Goal: Find specific page/section: Find specific page/section

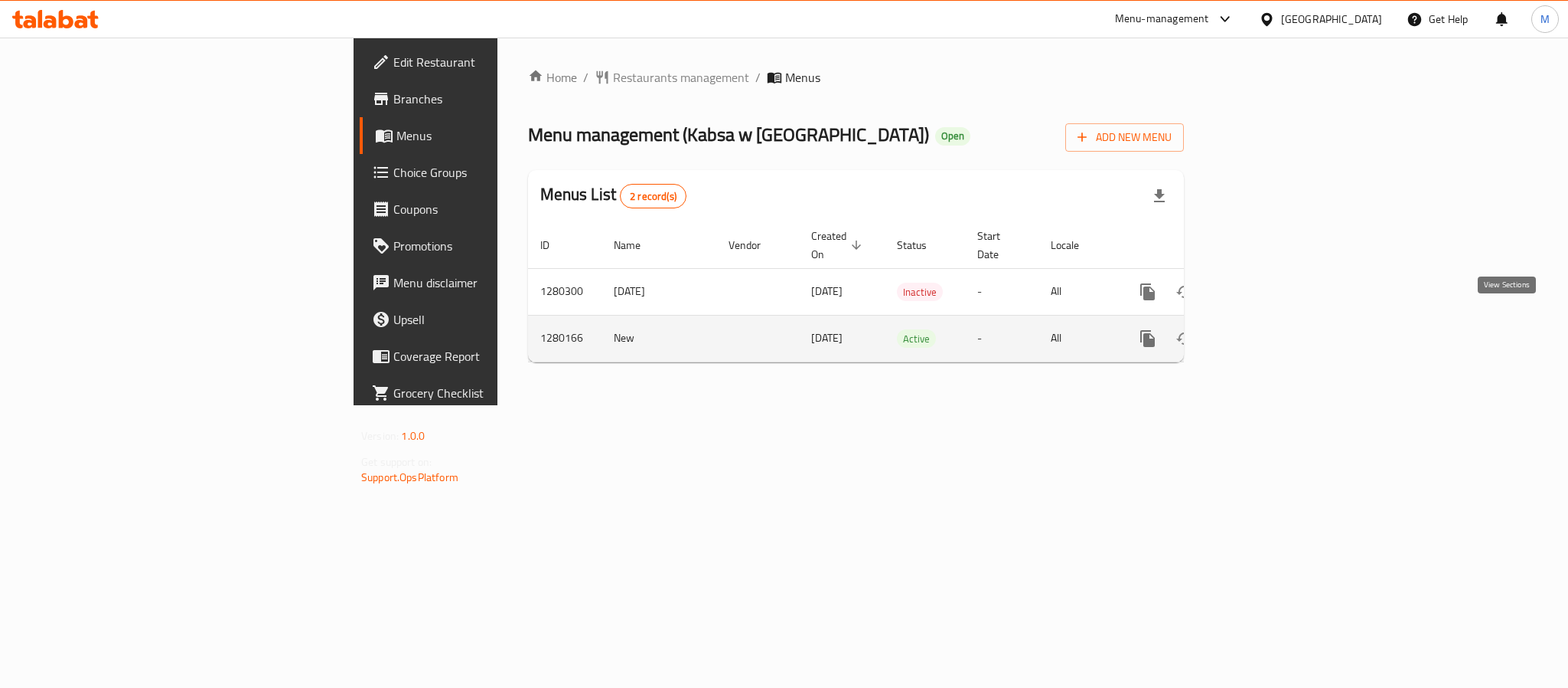
click at [1267, 329] on icon "enhanced table" at bounding box center [1258, 338] width 18 height 18
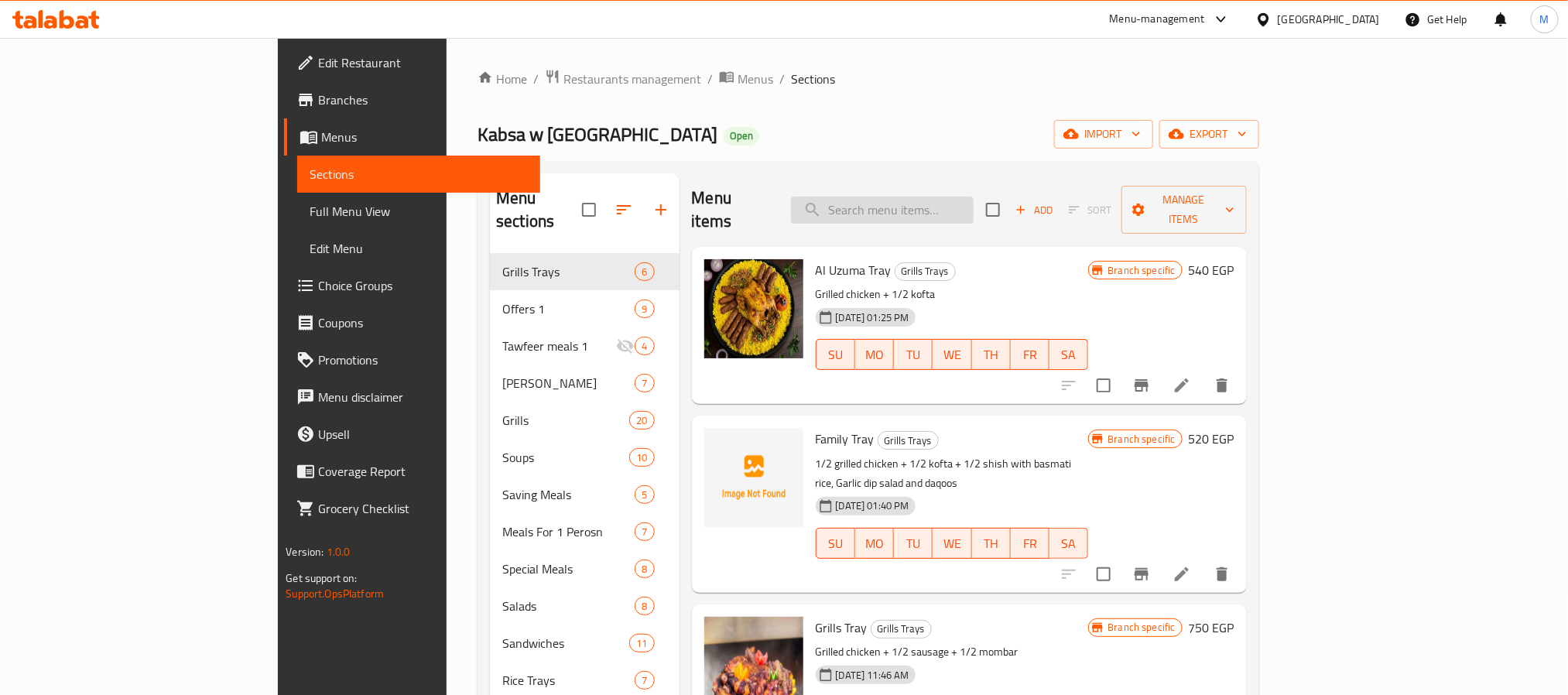
click at [973, 196] on input "search" at bounding box center [882, 210] width 182 height 27
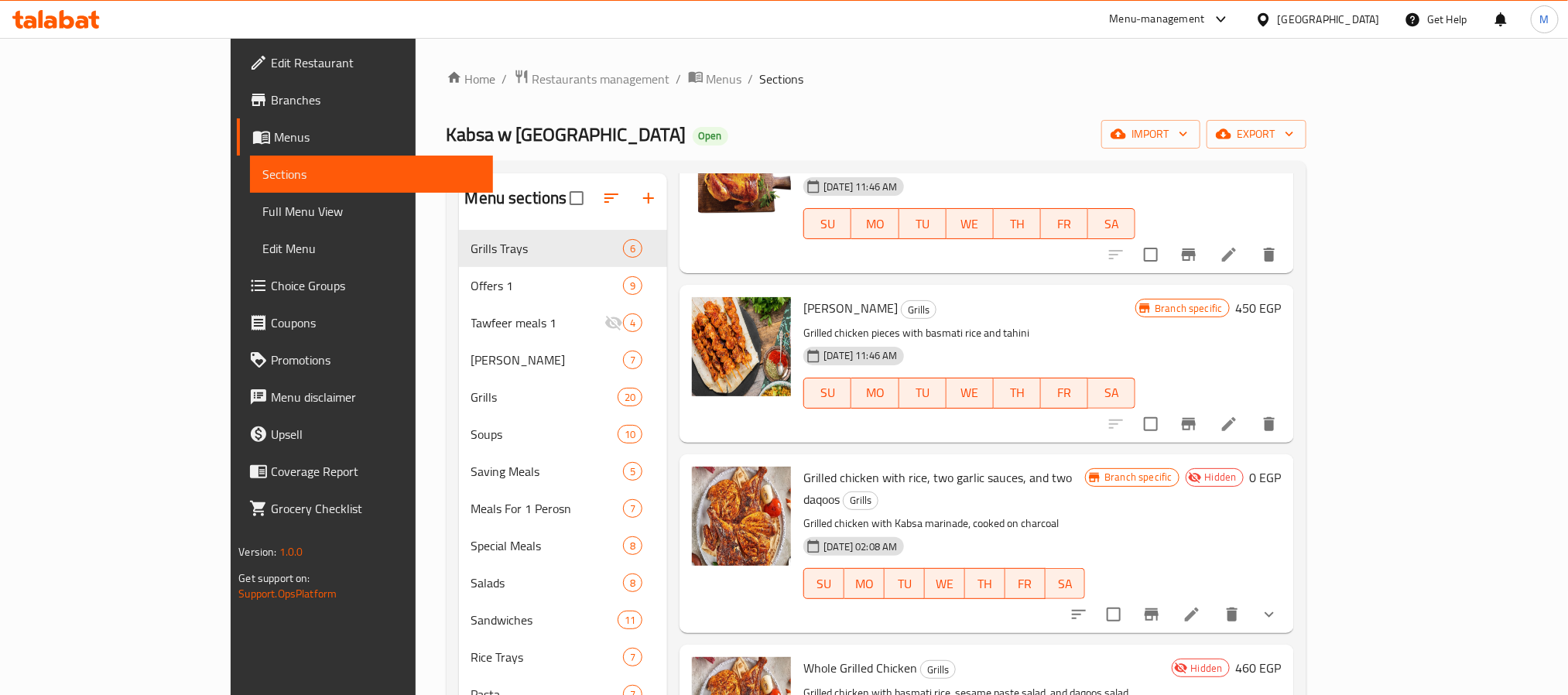
scroll to position [696, 0]
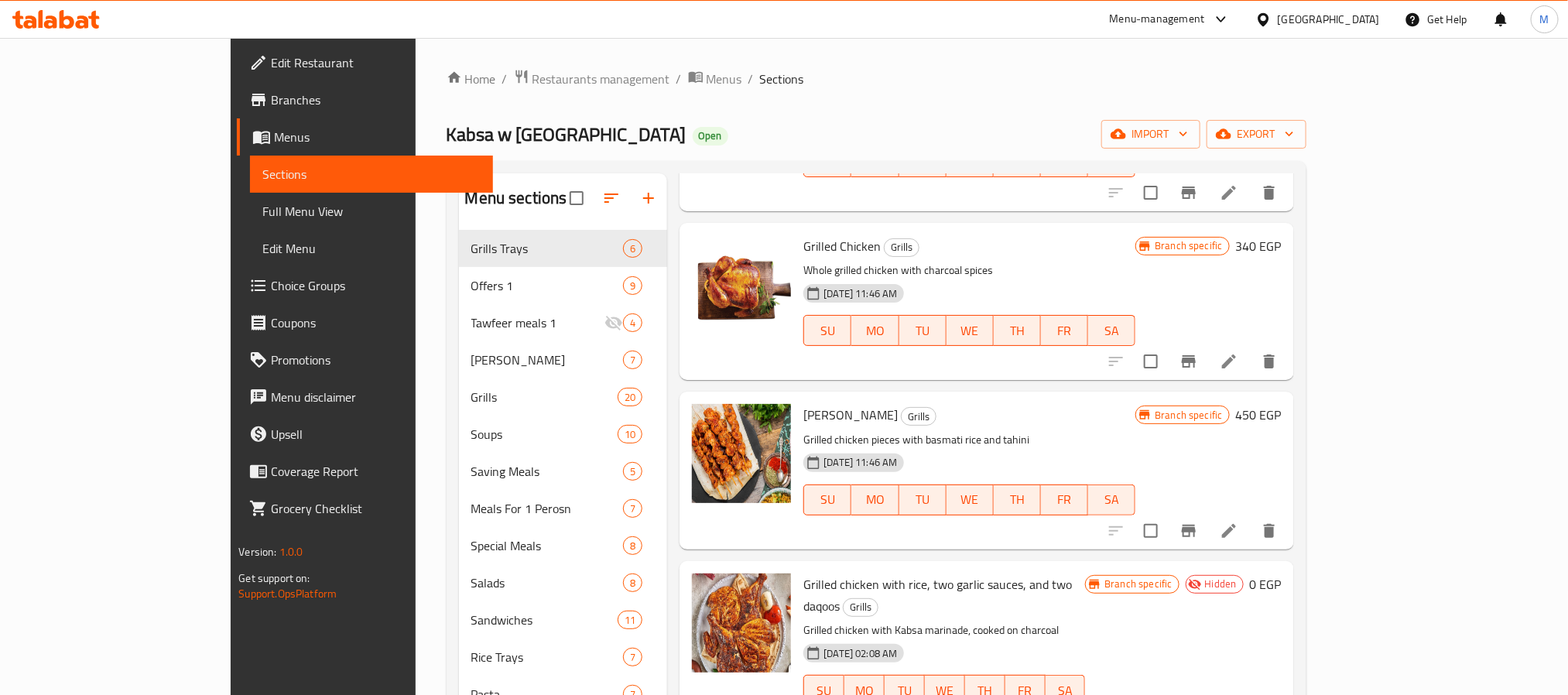
type input "grilled [DEMOGRAPHIC_DATA]"
click at [533, 84] on span "Restaurants management" at bounding box center [601, 78] width 138 height 18
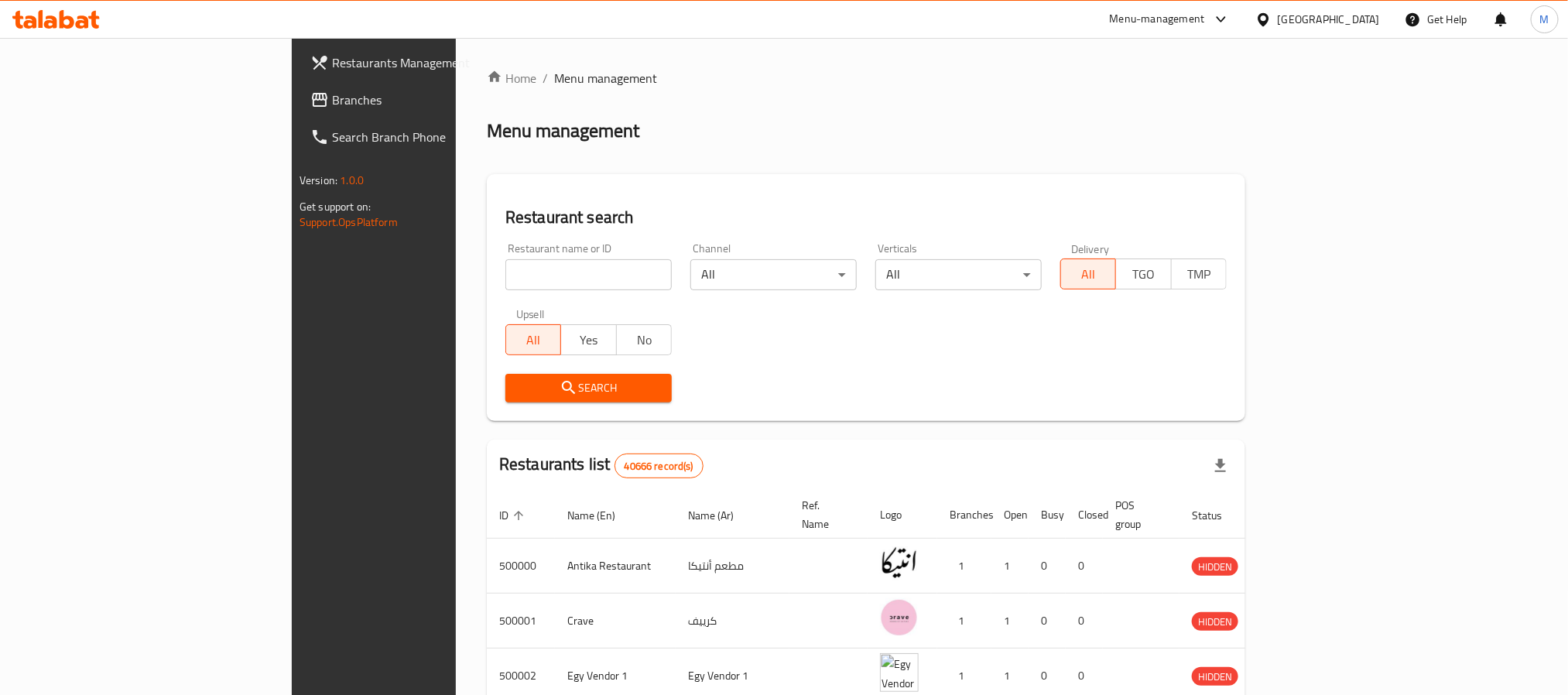
click at [1205, 23] on div "Menu-management" at bounding box center [1157, 19] width 95 height 18
click at [1121, 203] on div "Restaurant-Management" at bounding box center [1148, 207] width 121 height 17
